Goal: Information Seeking & Learning: Learn about a topic

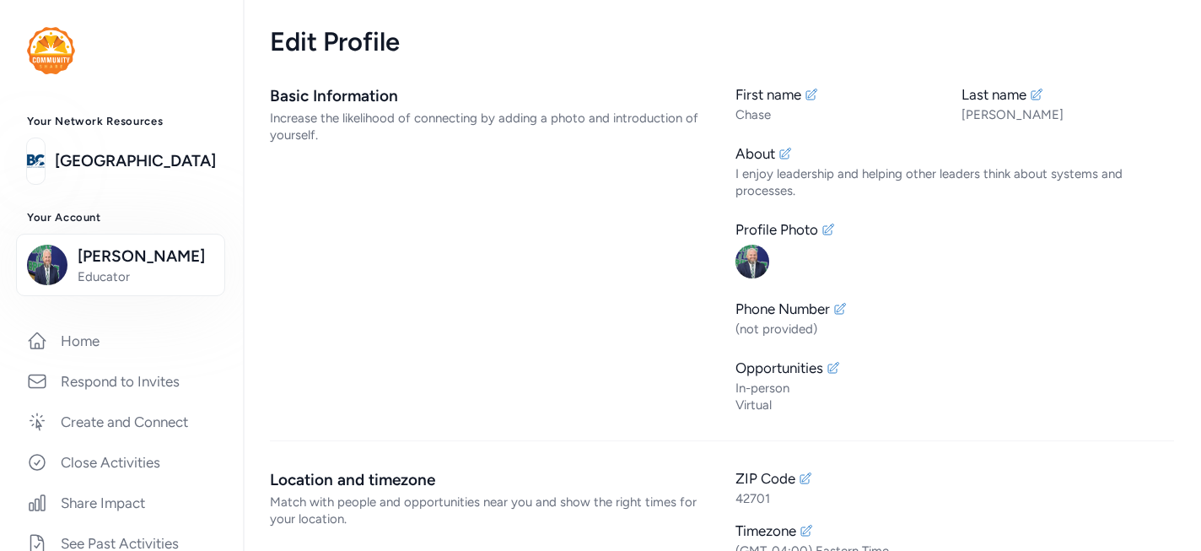
scroll to position [483, 0]
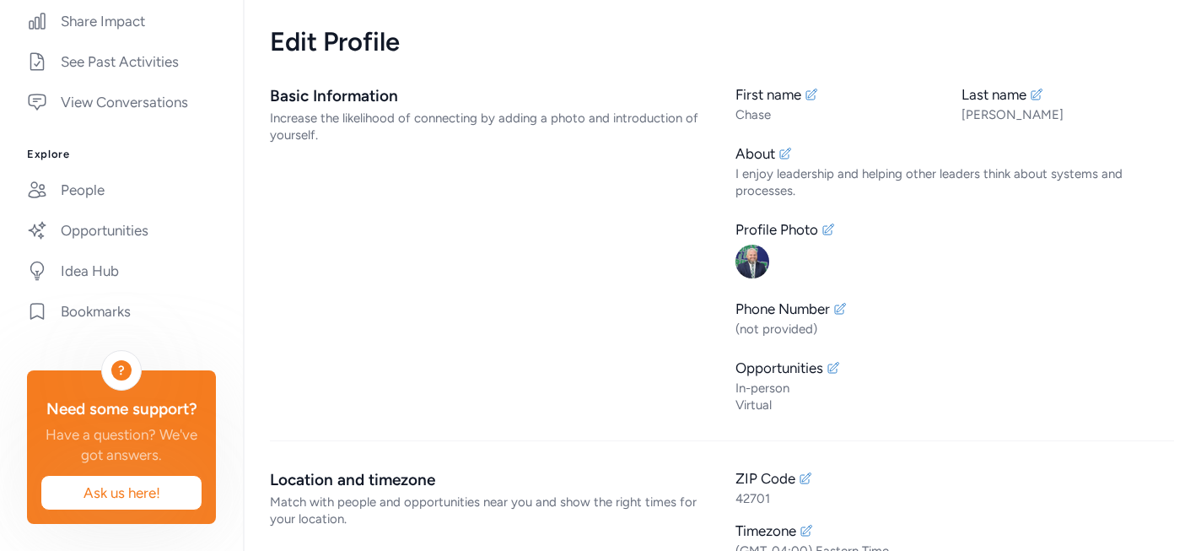
click at [1091, 290] on div "First name [PERSON_NAME] Last name [PERSON_NAME] About I enjoy leadership and h…" at bounding box center [954, 248] width 439 height 329
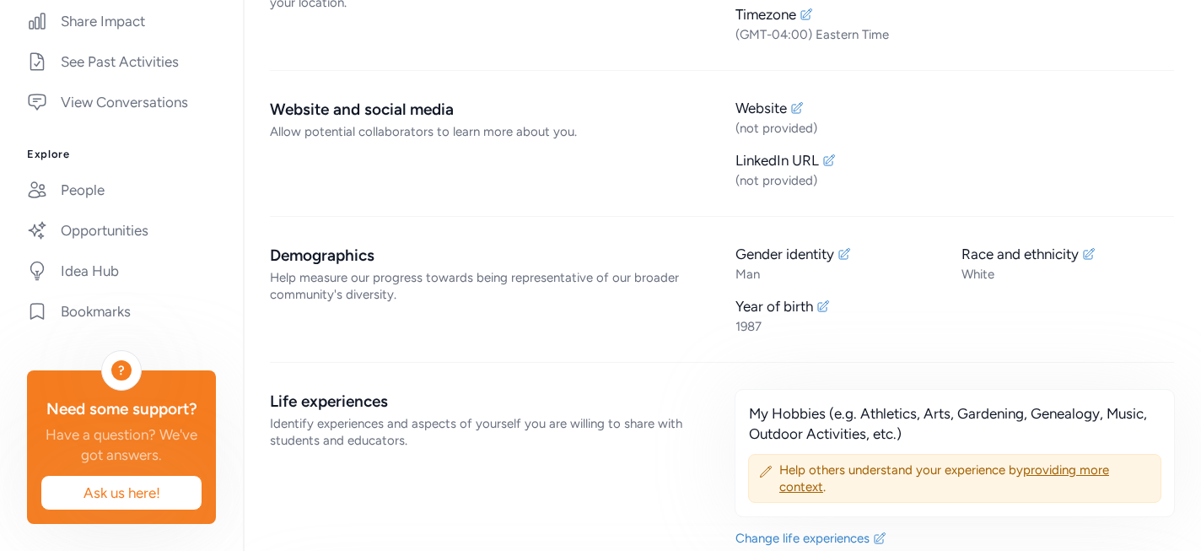
scroll to position [0, 0]
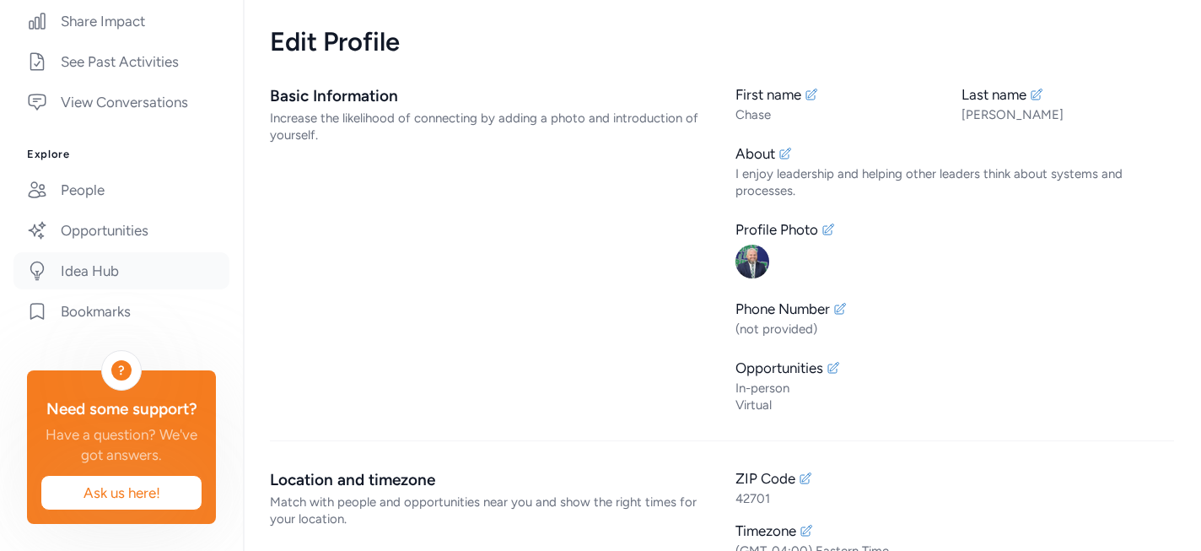
click at [71, 265] on link "Idea Hub" at bounding box center [121, 270] width 216 height 37
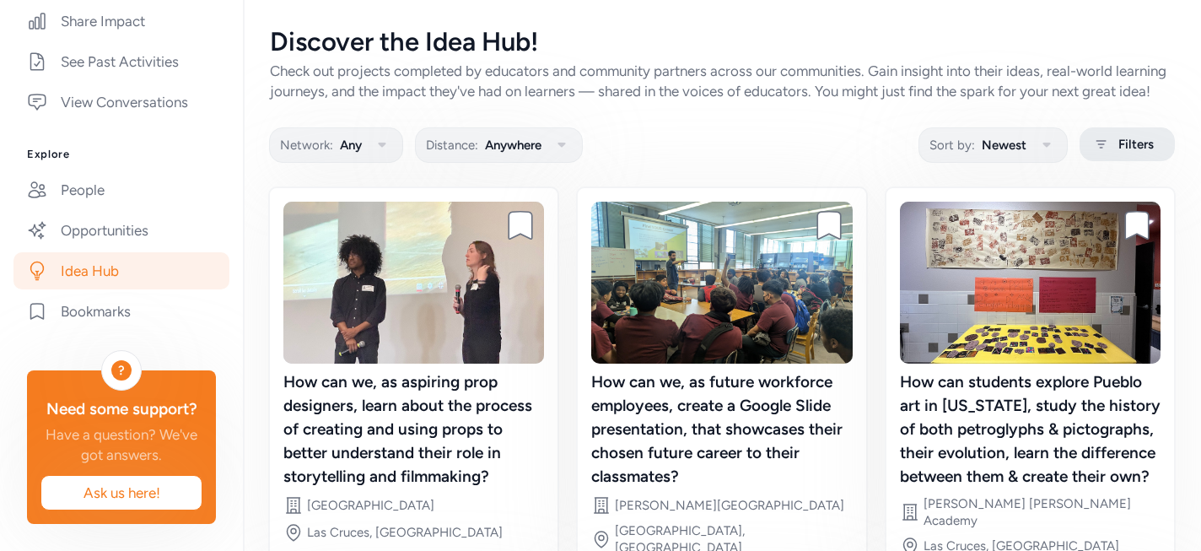
click at [1152, 154] on span "Filters" at bounding box center [1135, 144] width 35 height 20
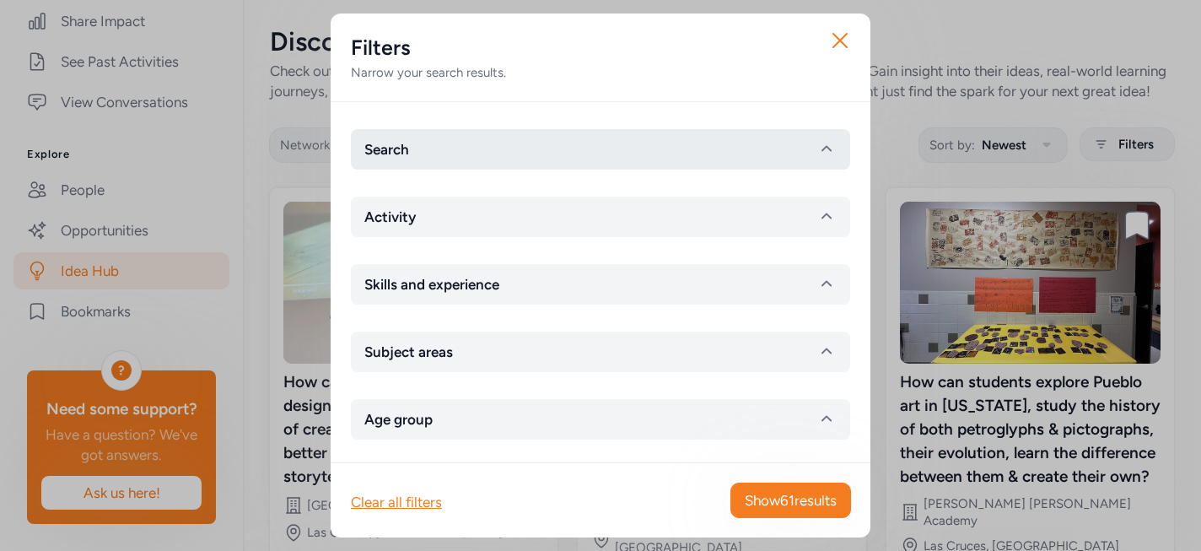
click at [637, 149] on button "Search" at bounding box center [600, 149] width 499 height 40
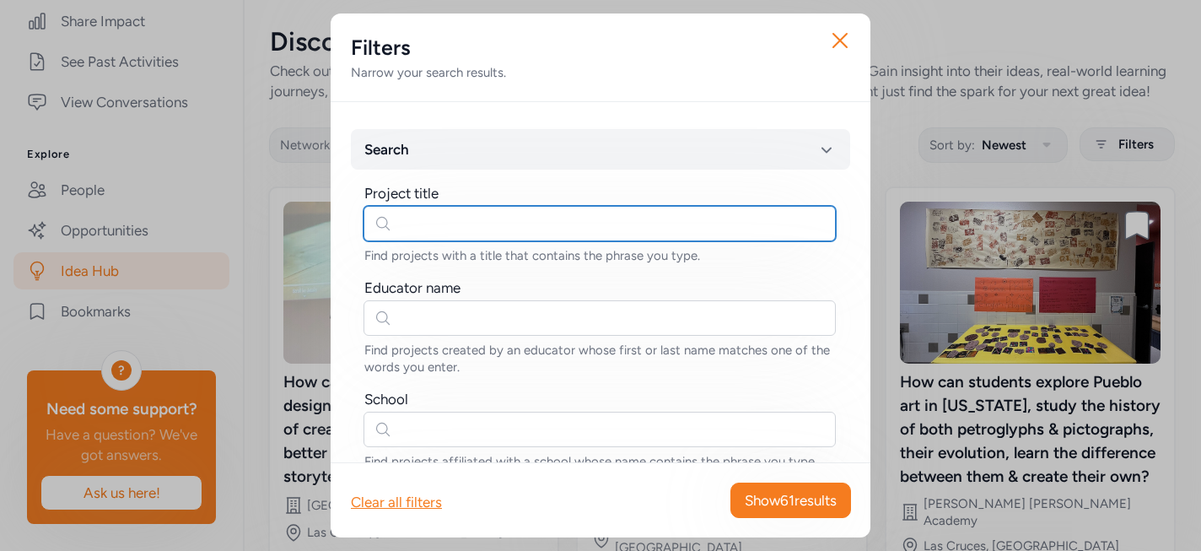
click at [520, 222] on input "text" at bounding box center [600, 223] width 472 height 35
type input "water"
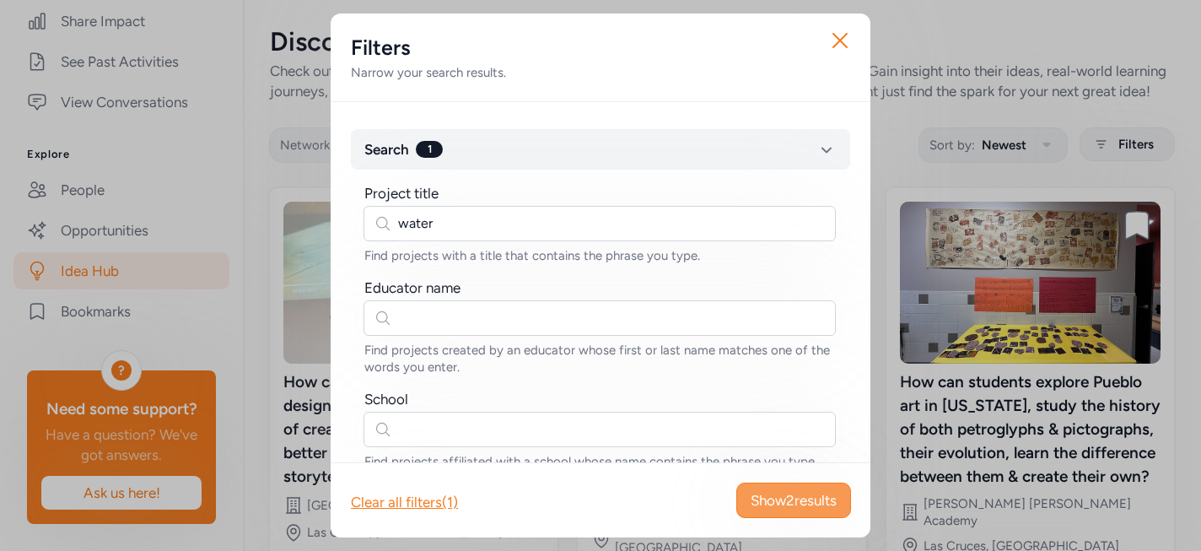
click at [768, 508] on span "Show 2 results" at bounding box center [794, 500] width 86 height 20
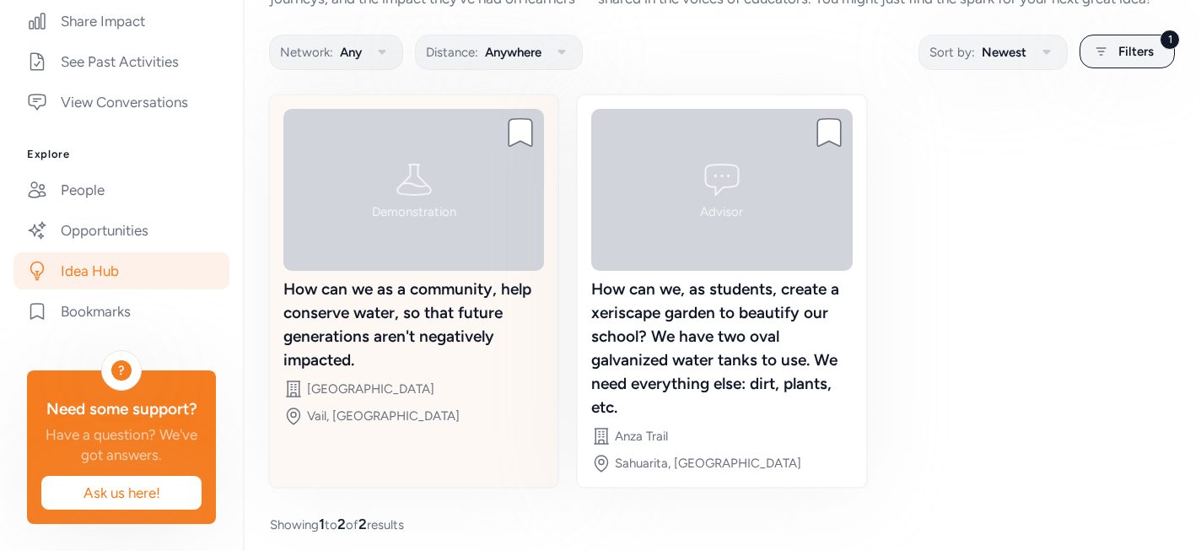
scroll to position [96, 0]
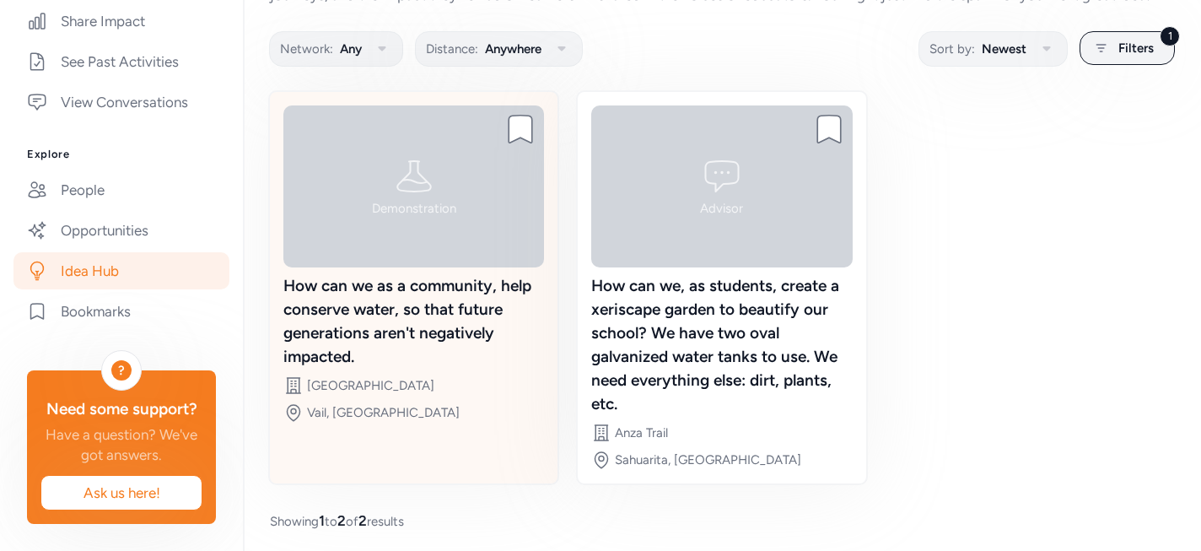
click at [504, 353] on div "How can we as a community, help conserve water, so that future generations aren…" at bounding box center [413, 321] width 261 height 94
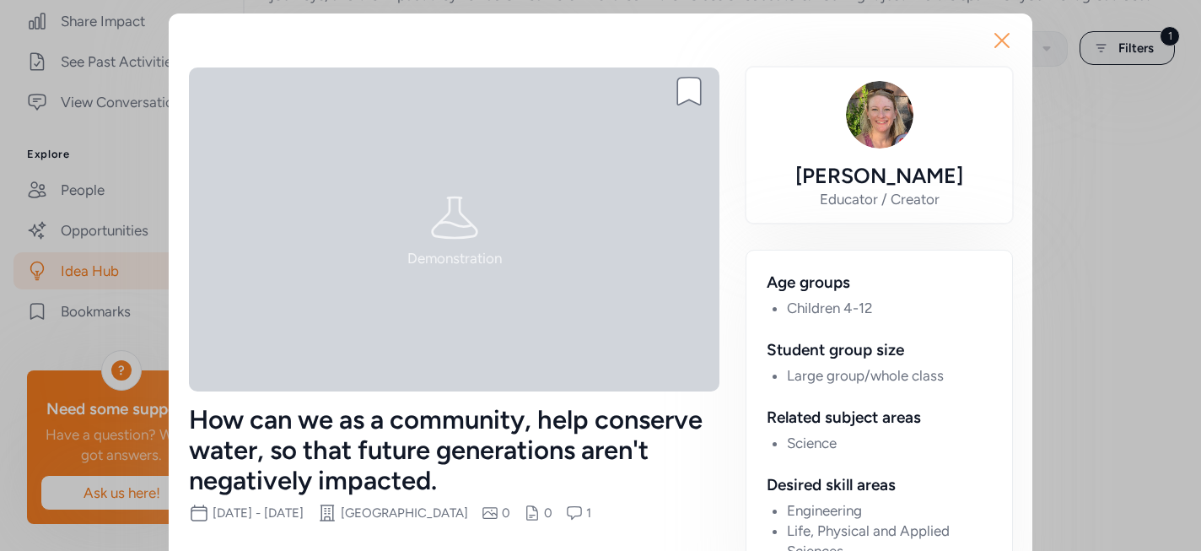
click at [1006, 41] on icon "button" at bounding box center [1001, 40] width 27 height 27
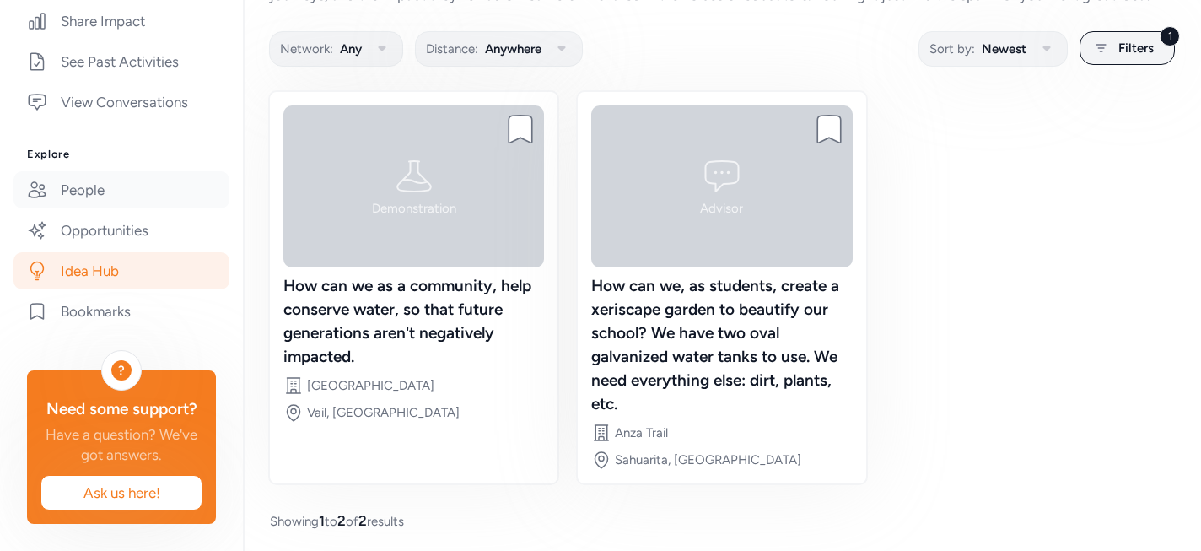
click at [94, 200] on link "People" at bounding box center [121, 189] width 216 height 37
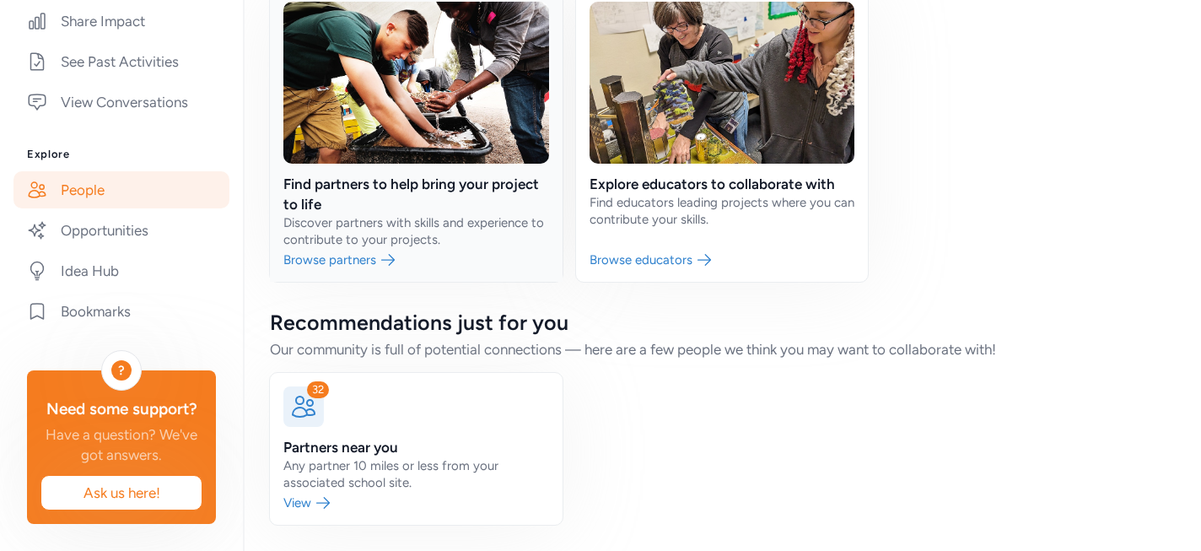
scroll to position [141, 0]
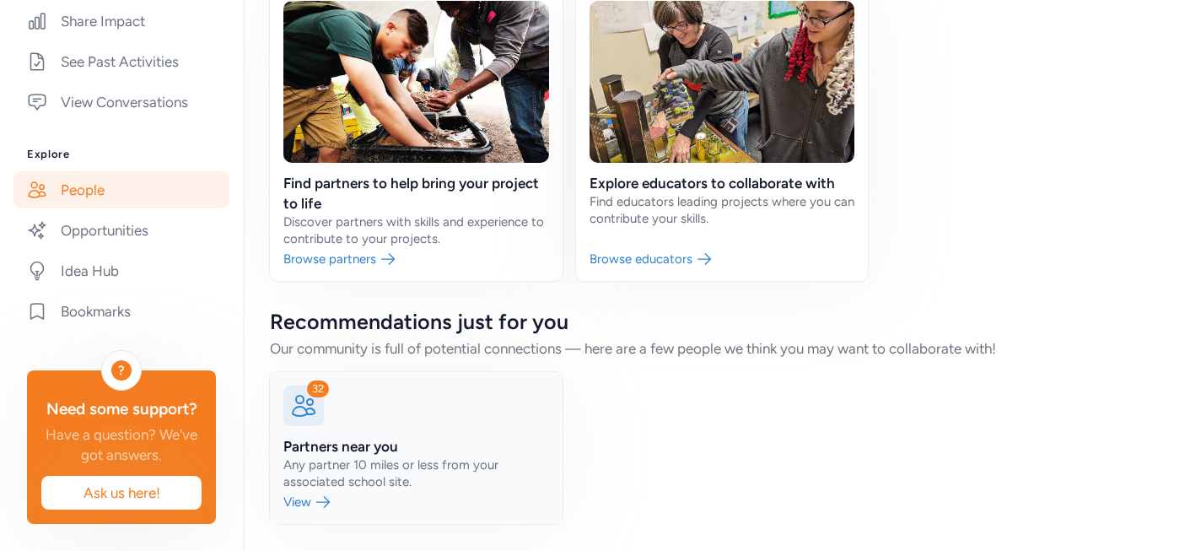
click at [341, 504] on link at bounding box center [416, 448] width 293 height 152
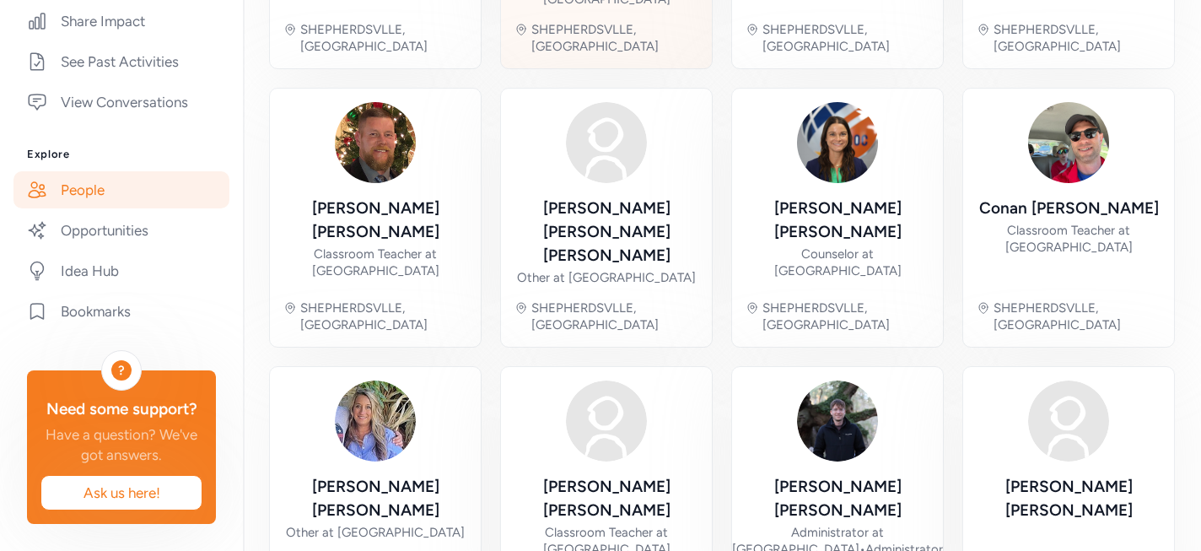
scroll to position [678, 0]
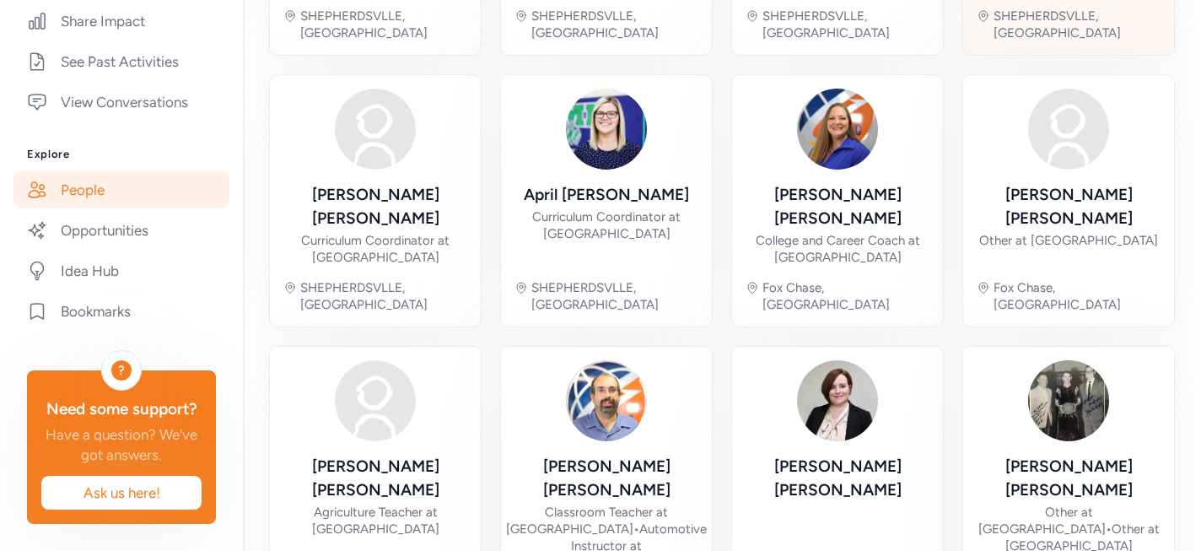
scroll to position [695, 0]
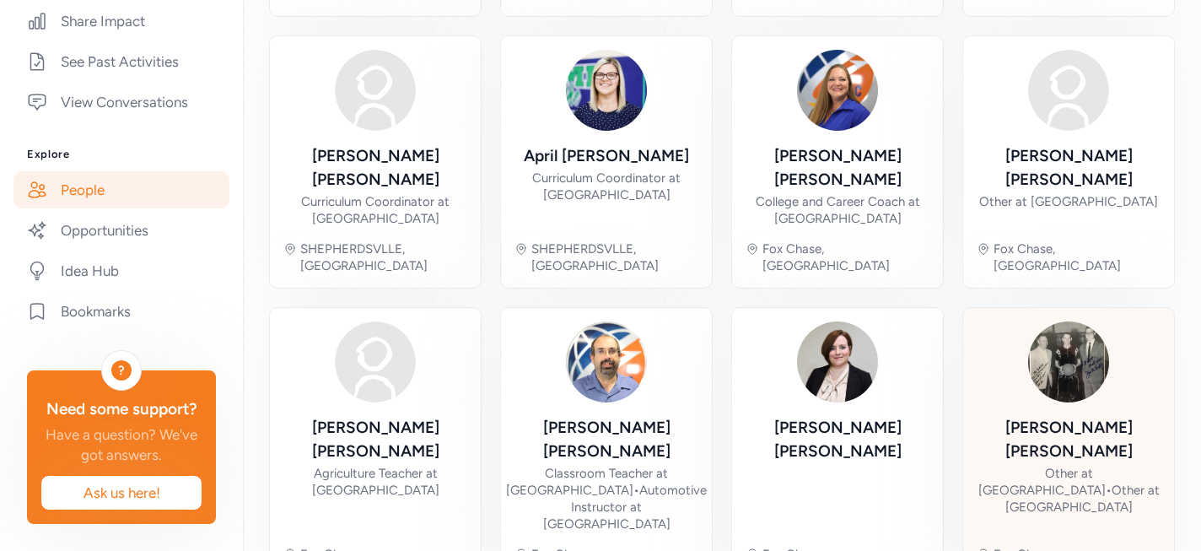
click at [1069, 321] on img at bounding box center [1068, 361] width 81 height 81
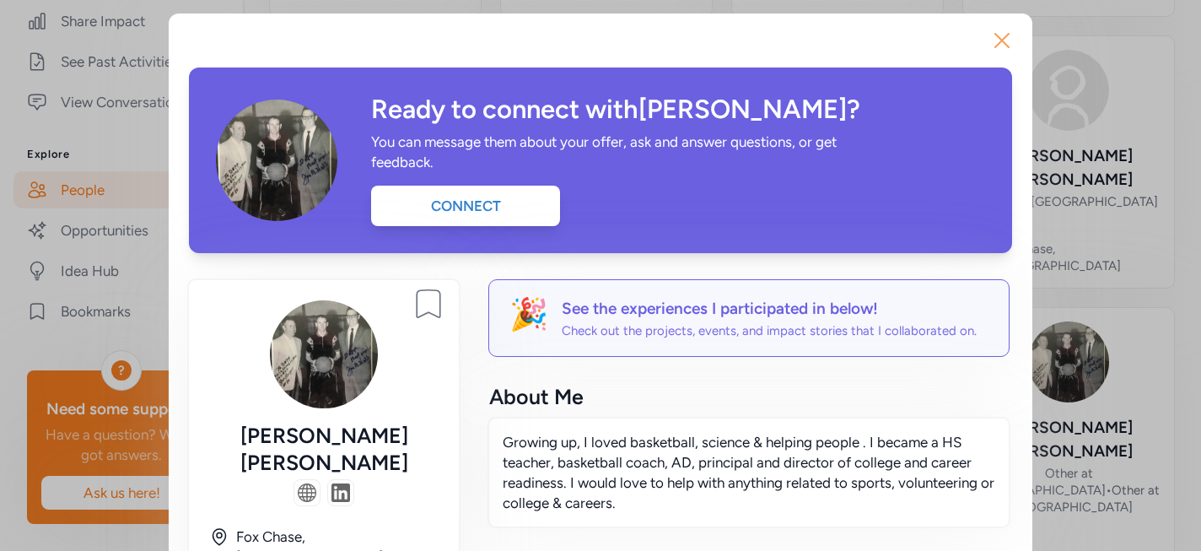
click at [998, 46] on icon "button" at bounding box center [1001, 40] width 27 height 27
